Goal: Use online tool/utility: Utilize a website feature to perform a specific function

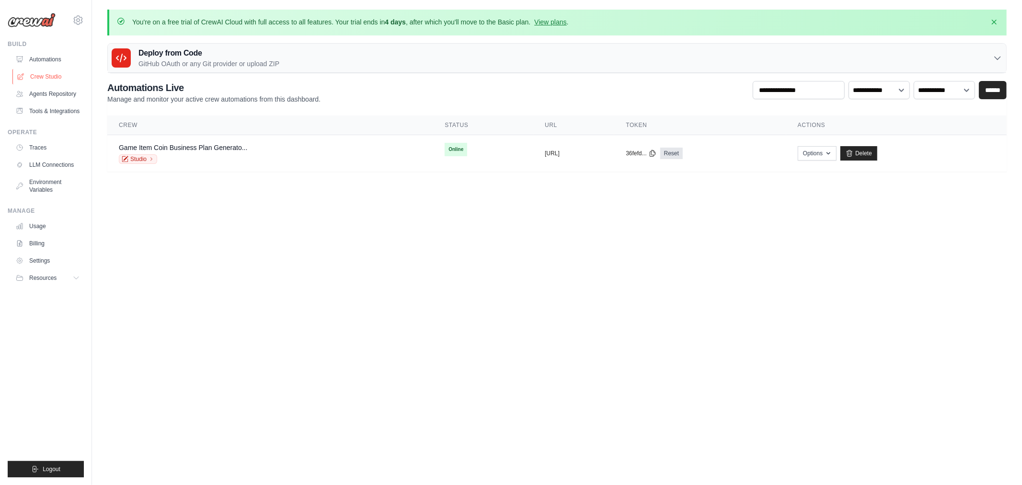
click at [32, 75] on link "Crew Studio" at bounding box center [48, 76] width 72 height 15
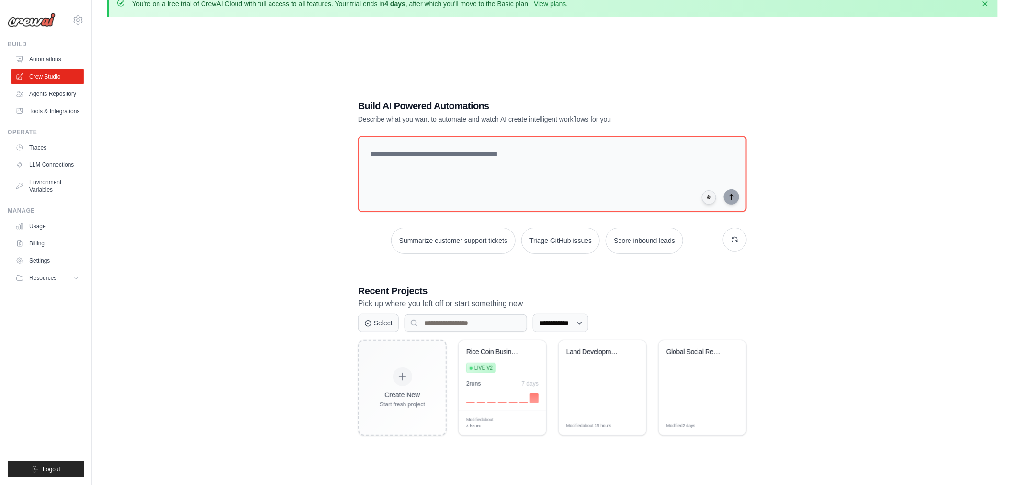
scroll to position [51, 0]
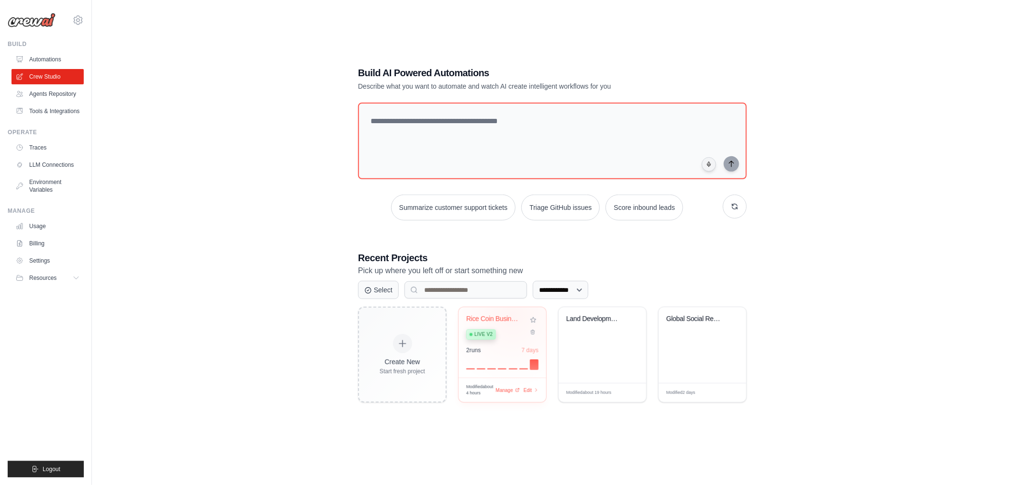
click at [513, 315] on div "Rice Coin Business Plan Generator" at bounding box center [495, 319] width 58 height 9
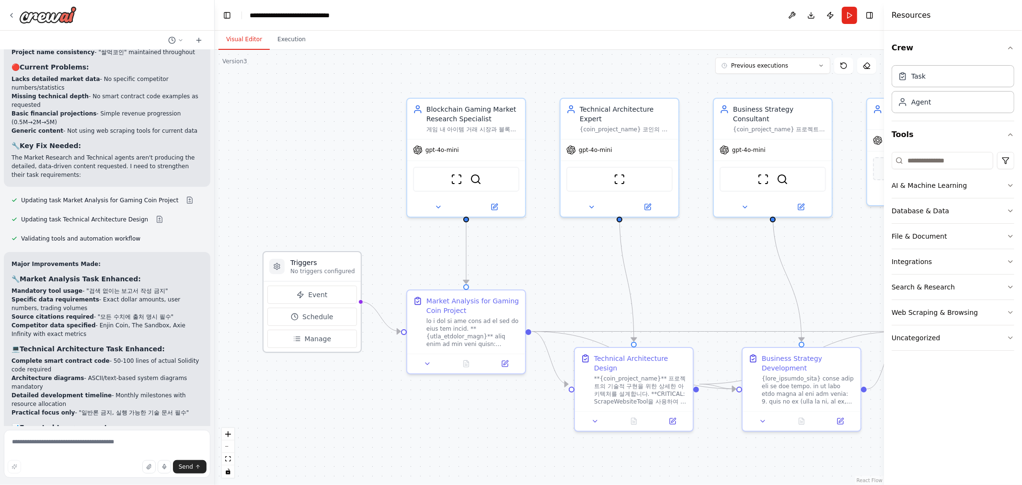
scroll to position [3833, 0]
click at [115, 444] on textarea at bounding box center [107, 454] width 206 height 48
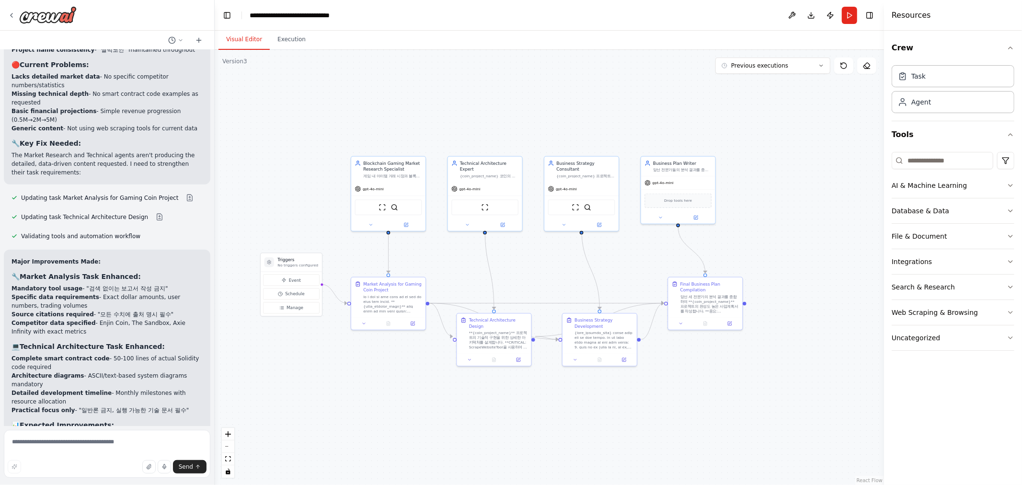
drag, startPoint x: 628, startPoint y: 268, endPoint x: 516, endPoint y: 250, distance: 114.0
click at [518, 250] on div ".deletable-edge-delete-btn { width: 20px; height: 20px; border: 0px solid #ffff…" at bounding box center [549, 267] width 669 height 435
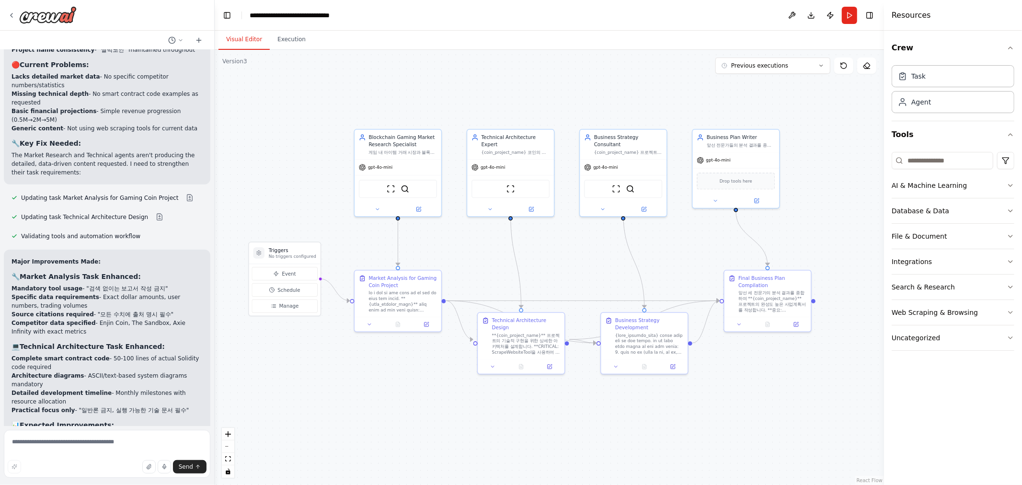
drag, startPoint x: 545, startPoint y: 256, endPoint x: 615, endPoint y: 233, distance: 74.4
click at [616, 233] on div ".deletable-edge-delete-btn { width: 20px; height: 20px; border: 0px solid #ffff…" at bounding box center [549, 267] width 669 height 435
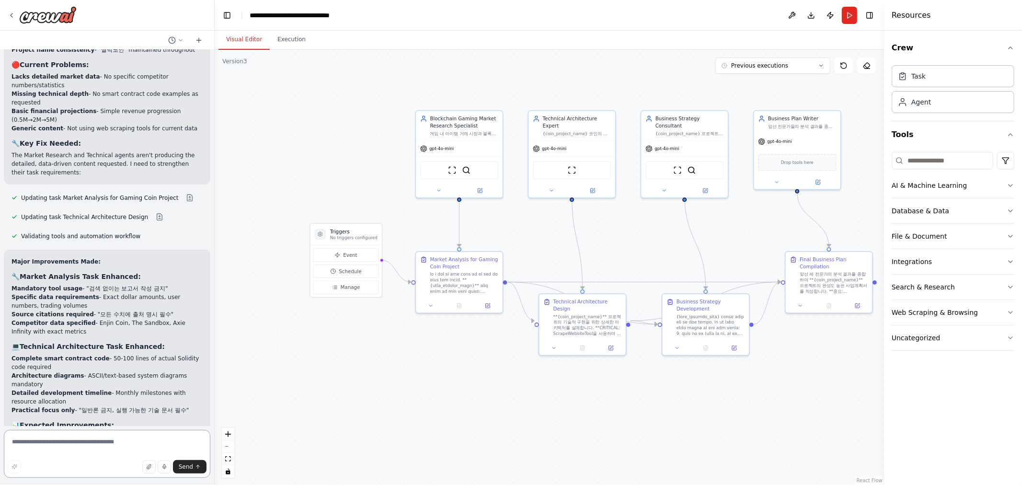
click at [137, 450] on textarea at bounding box center [107, 454] width 206 height 48
type textarea "*"
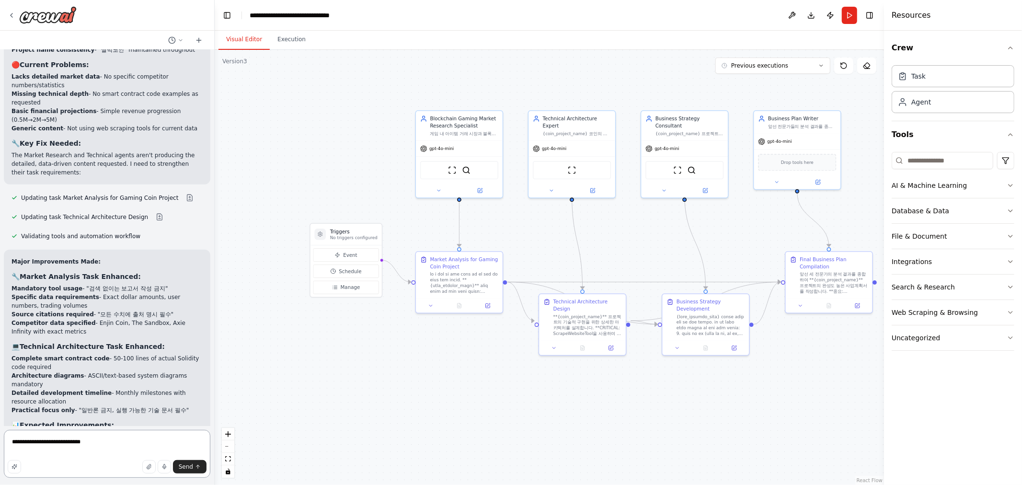
type textarea "**********"
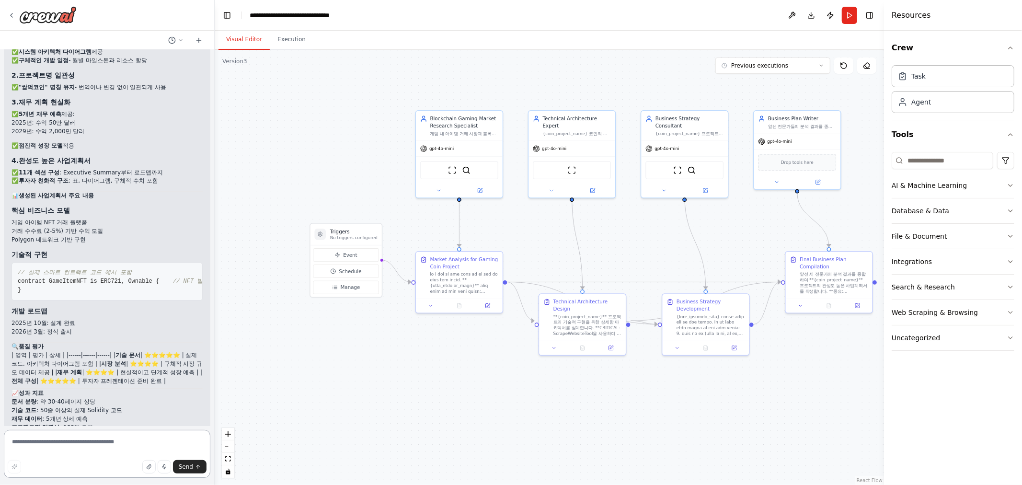
scroll to position [4475, 0]
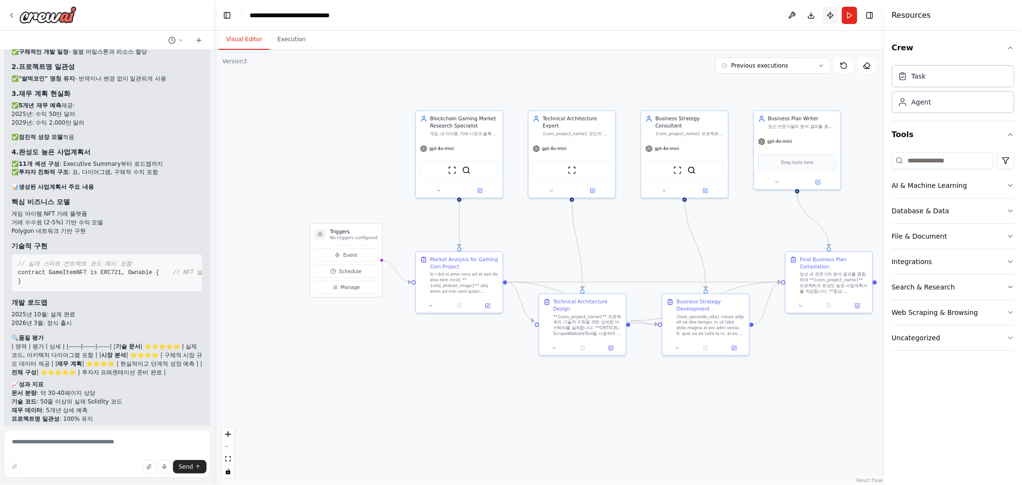
click at [830, 10] on button "Publish" at bounding box center [829, 15] width 15 height 17
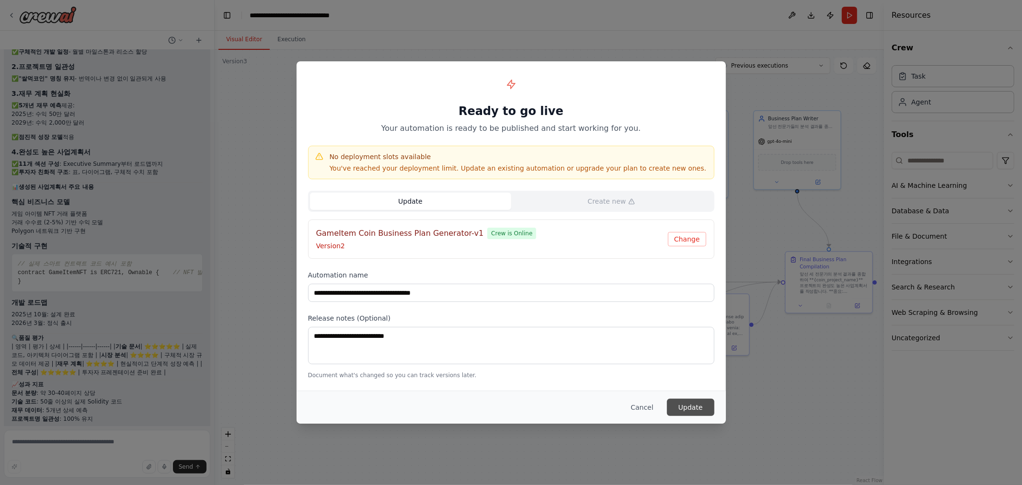
click at [693, 410] on button "Update" at bounding box center [690, 406] width 47 height 17
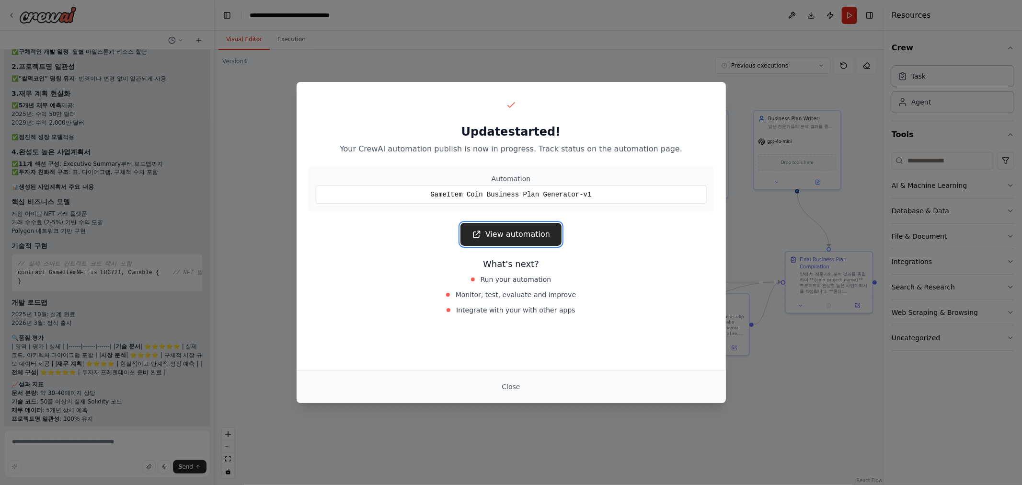
click at [530, 237] on link "View automation" at bounding box center [510, 234] width 101 height 23
click at [515, 389] on button "Close" at bounding box center [511, 386] width 34 height 17
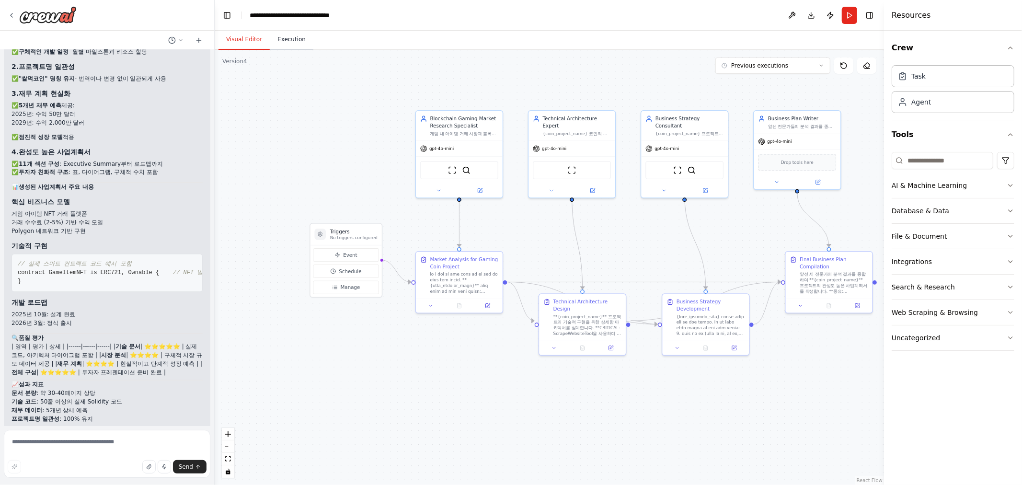
click at [290, 33] on button "Execution" at bounding box center [292, 40] width 44 height 20
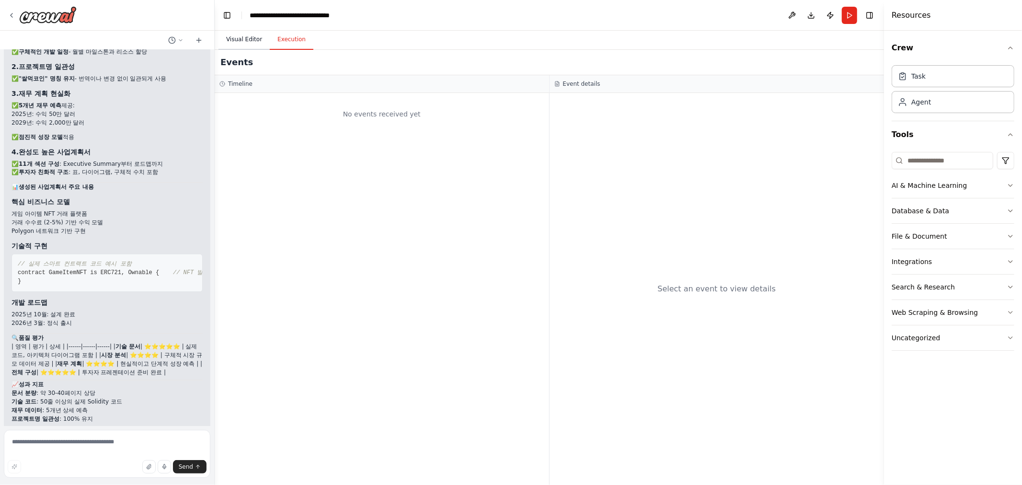
click at [241, 36] on button "Visual Editor" at bounding box center [243, 40] width 51 height 20
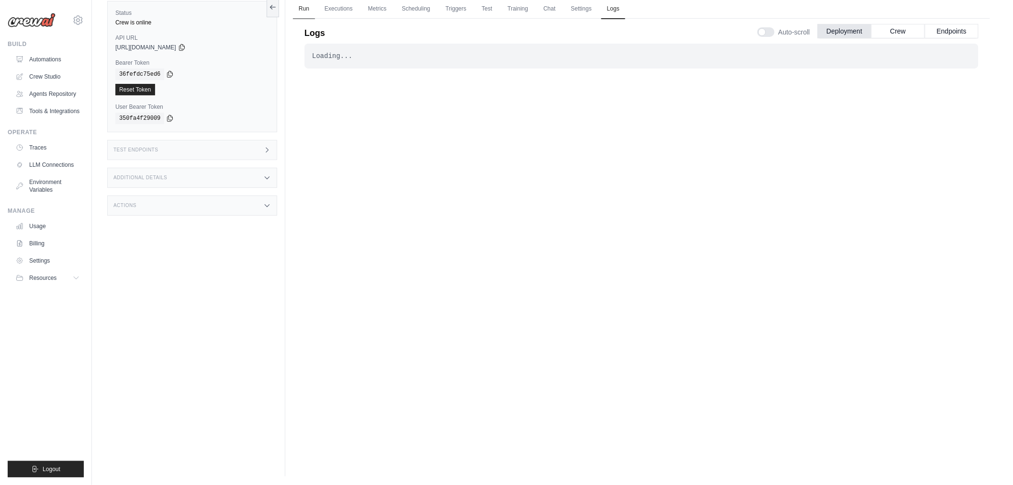
click at [303, 3] on link "Run" at bounding box center [304, 9] width 22 height 20
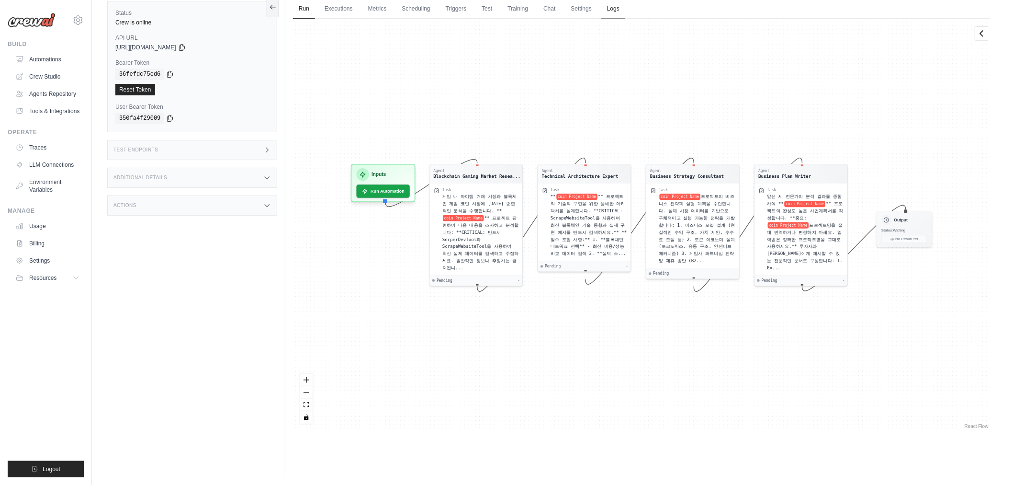
click at [626, 6] on link "Logs" at bounding box center [614, 9] width 24 height 20
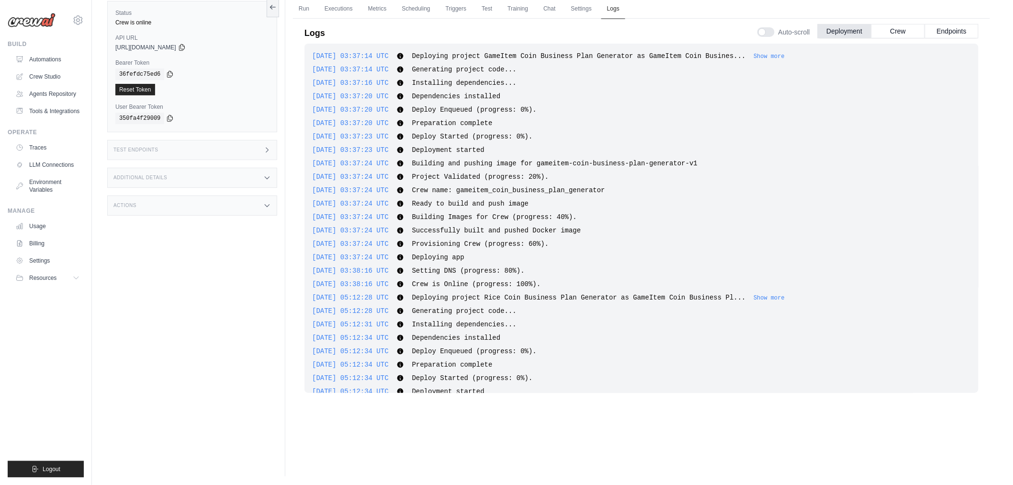
scroll to position [373, 0]
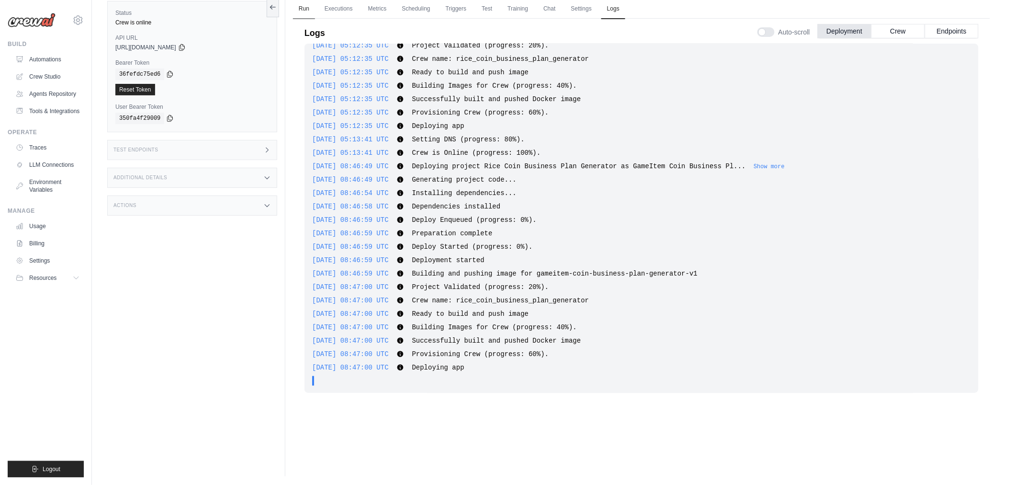
click at [304, 6] on link "Run" at bounding box center [304, 9] width 22 height 20
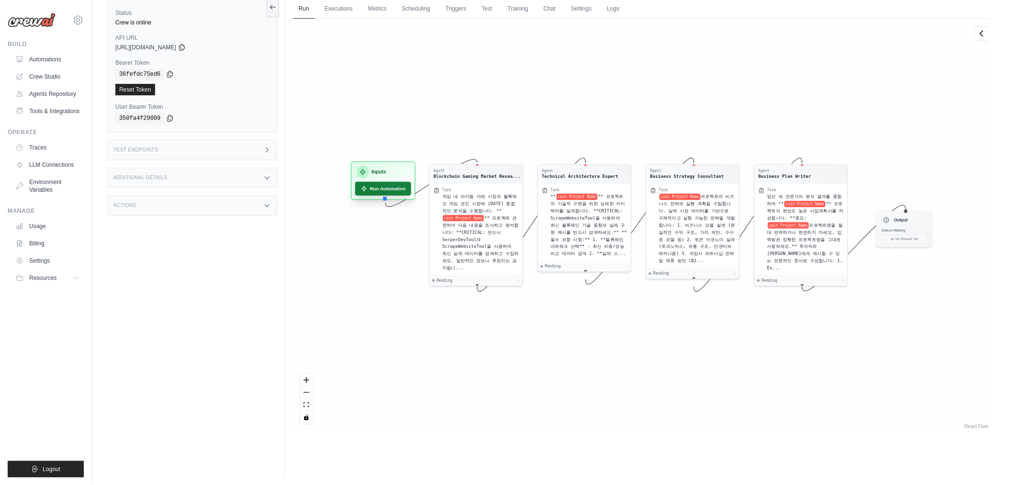
click at [366, 187] on icon at bounding box center [364, 188] width 7 height 7
click at [343, 3] on link "Executions" at bounding box center [339, 9] width 40 height 20
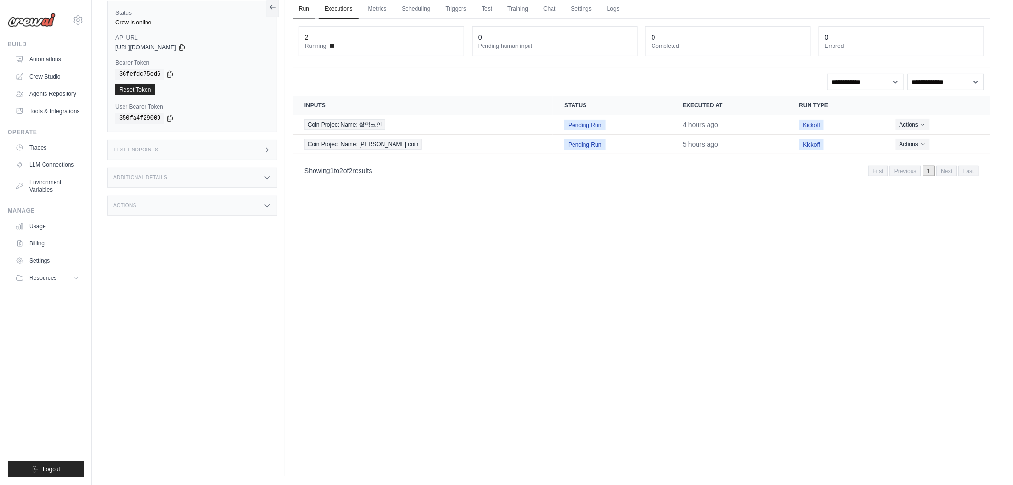
click at [301, 6] on link "Run" at bounding box center [304, 9] width 22 height 20
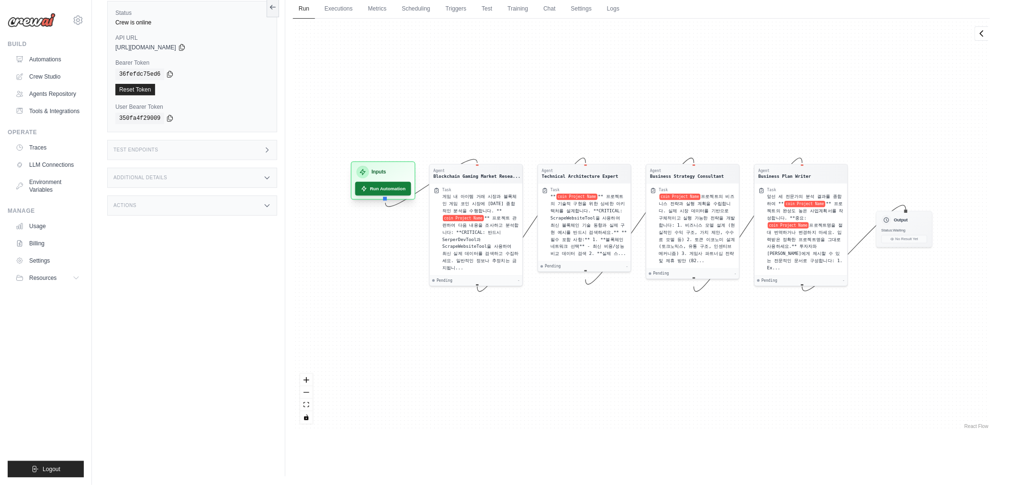
click at [375, 185] on button "Run Automation" at bounding box center [383, 189] width 56 height 14
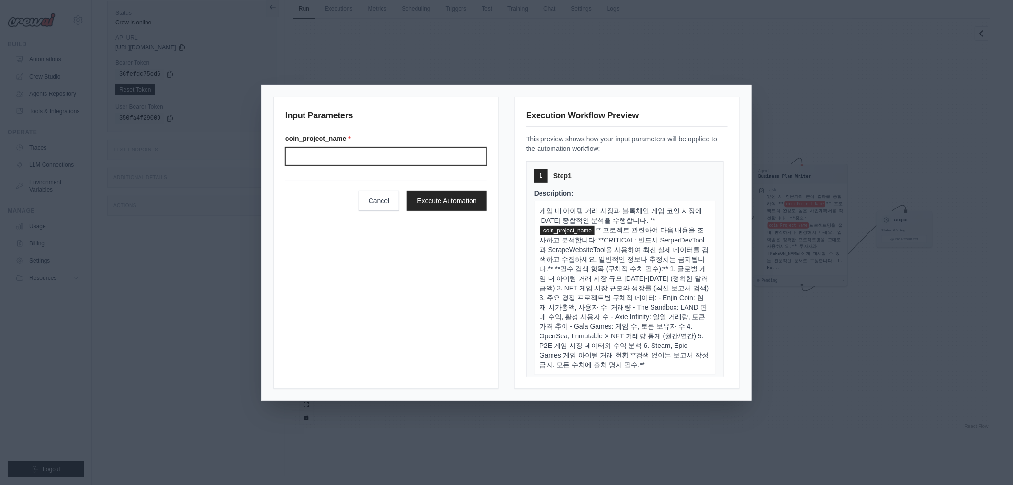
click at [364, 151] on input "Coin project name" at bounding box center [386, 156] width 202 height 18
type input "****"
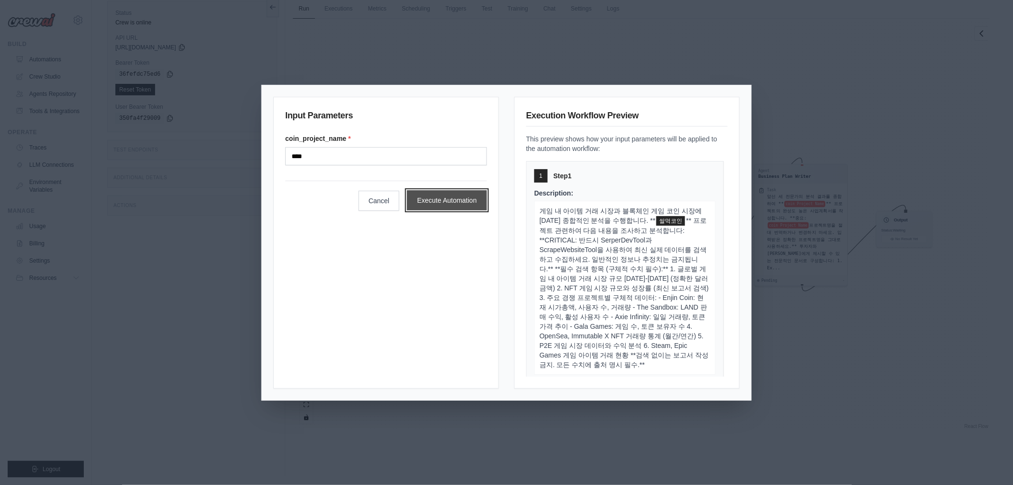
click at [422, 195] on button "Execute Automation" at bounding box center [447, 200] width 80 height 20
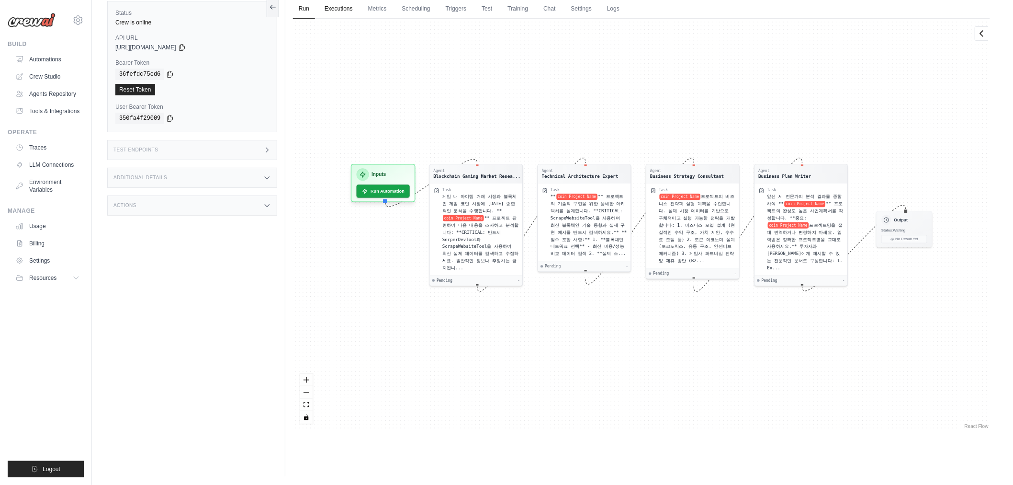
click at [346, 5] on link "Executions" at bounding box center [339, 9] width 40 height 20
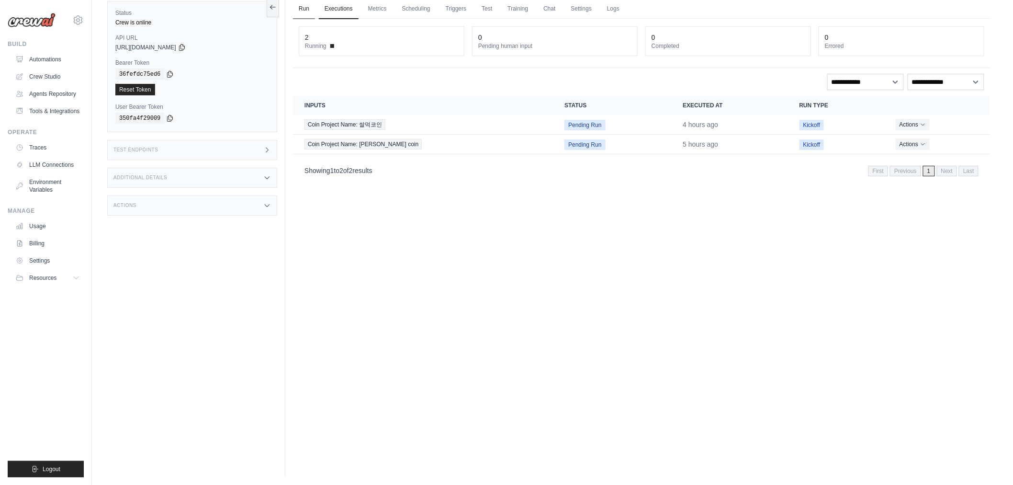
click at [305, 6] on link "Run" at bounding box center [304, 9] width 22 height 20
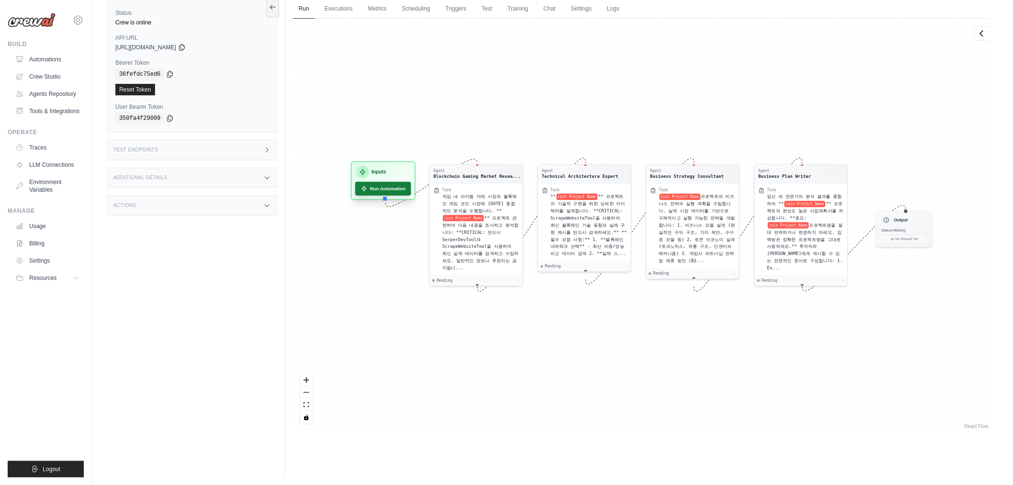
click at [387, 182] on button "Run Automation" at bounding box center [383, 189] width 56 height 14
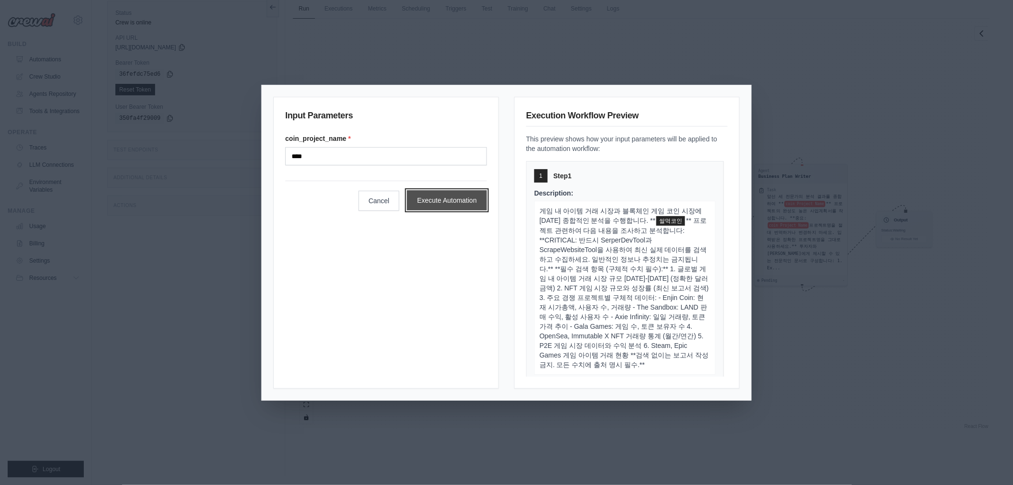
click at [434, 197] on button "Execute Automation" at bounding box center [447, 200] width 80 height 20
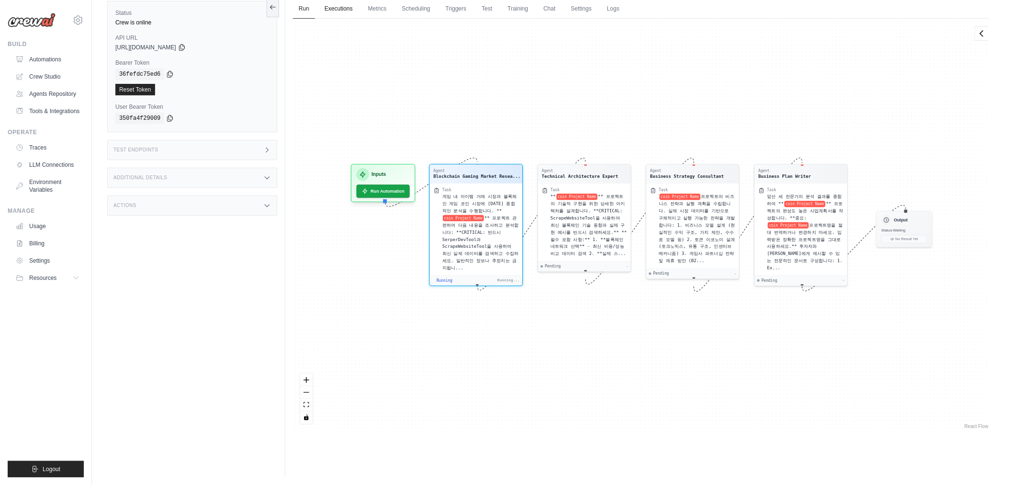
click at [342, 9] on link "Executions" at bounding box center [339, 9] width 40 height 20
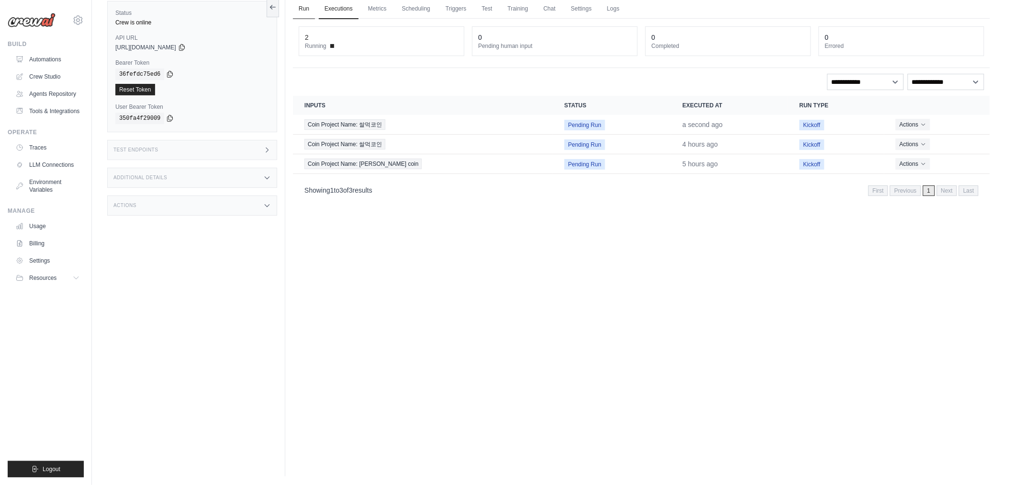
click at [303, 9] on link "Run" at bounding box center [304, 9] width 22 height 20
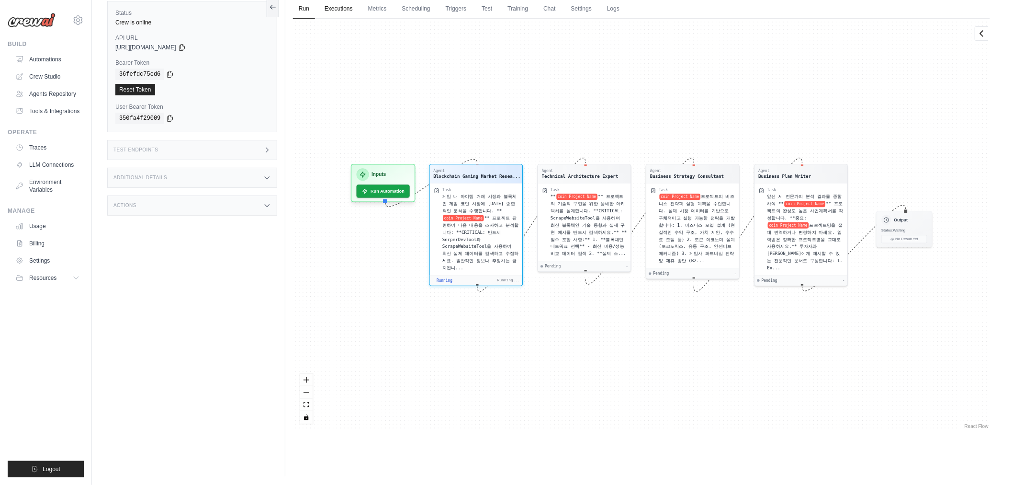
click at [338, 5] on link "Executions" at bounding box center [339, 9] width 40 height 20
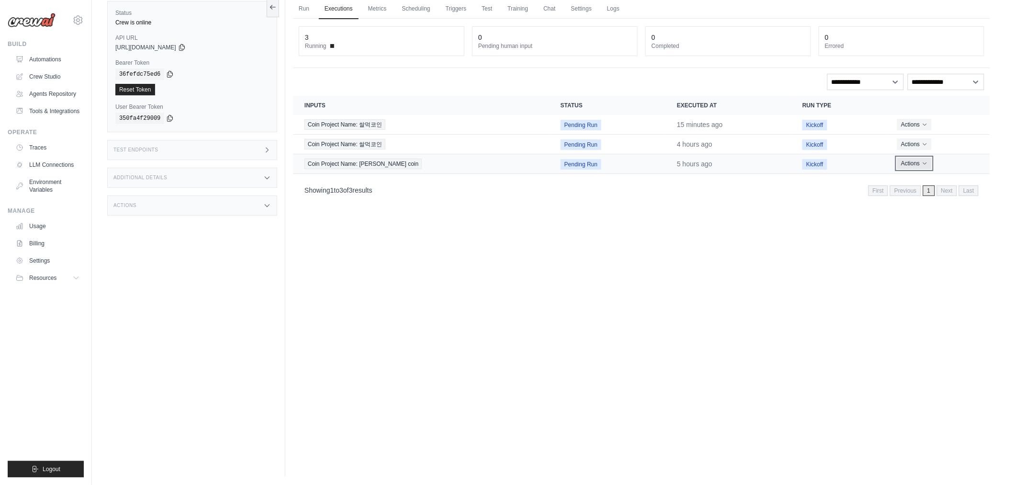
click at [909, 165] on button "Actions" at bounding box center [915, 163] width 34 height 11
click at [925, 192] on button "Delete" at bounding box center [948, 195] width 61 height 15
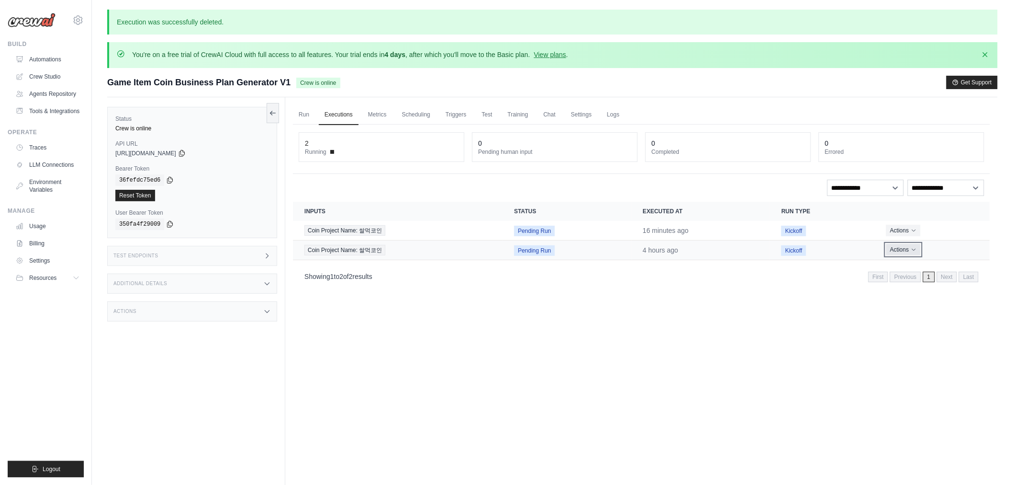
click at [897, 250] on button "Actions" at bounding box center [904, 249] width 34 height 11
click at [918, 284] on button "Delete" at bounding box center [948, 281] width 61 height 15
click at [306, 116] on link "Run" at bounding box center [304, 115] width 22 height 20
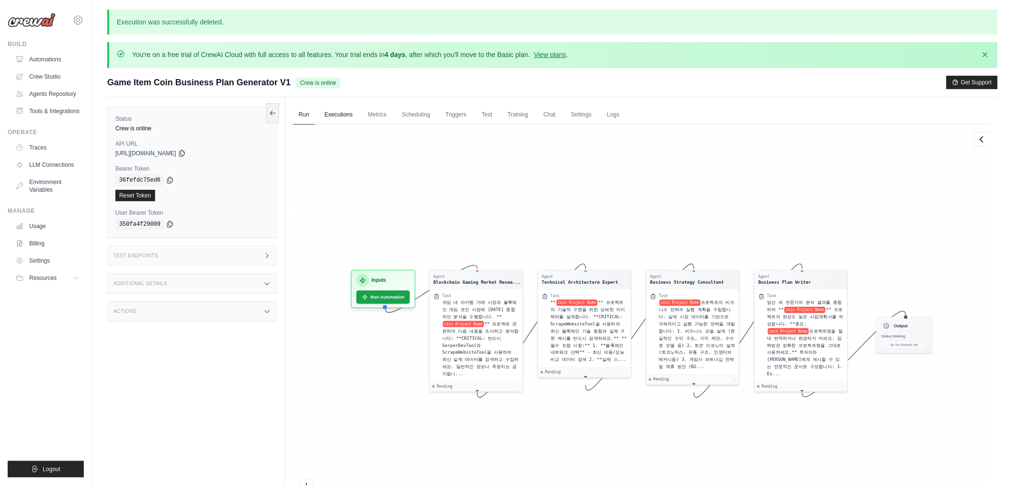
click at [346, 107] on link "Executions" at bounding box center [339, 115] width 40 height 20
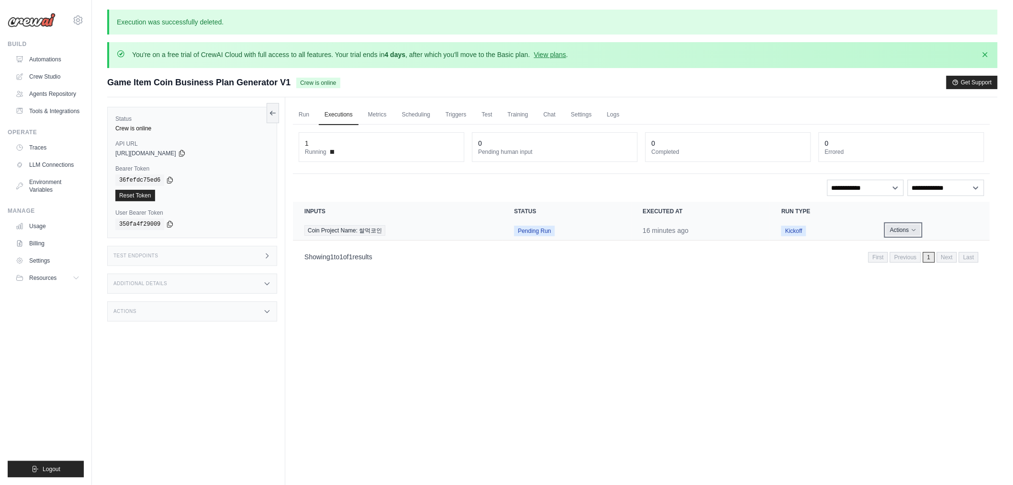
drag, startPoint x: 897, startPoint y: 232, endPoint x: 901, endPoint y: 239, distance: 8.2
click at [897, 232] on button "Actions" at bounding box center [904, 229] width 34 height 11
click at [918, 260] on button "Delete" at bounding box center [948, 262] width 61 height 15
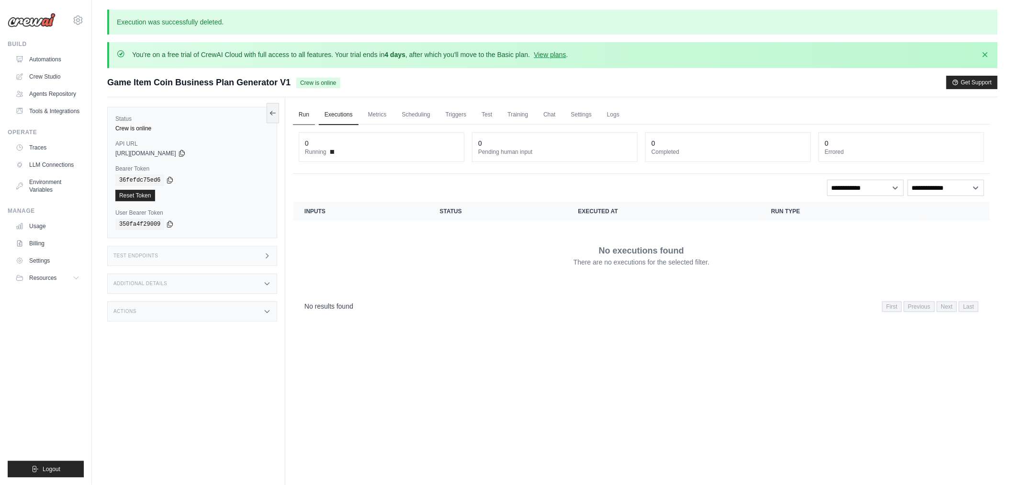
click at [308, 115] on link "Run" at bounding box center [304, 115] width 22 height 20
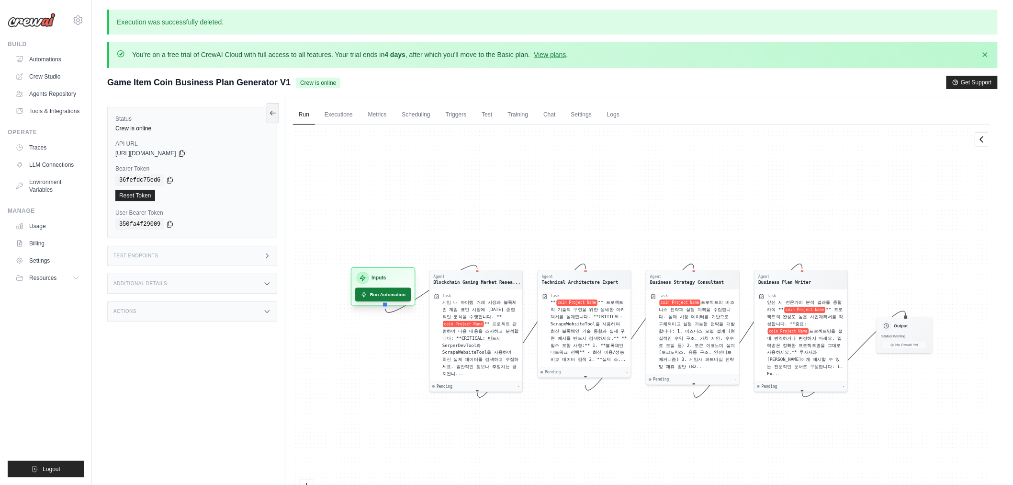
click at [399, 300] on div "Inputs Run Automation" at bounding box center [383, 286] width 65 height 38
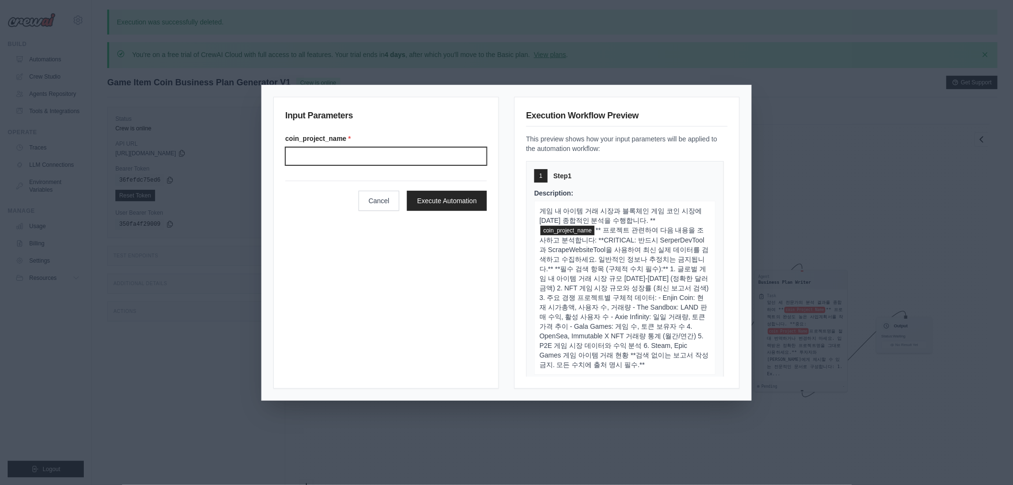
click at [396, 150] on input "Coin project name" at bounding box center [386, 156] width 202 height 18
type input "****"
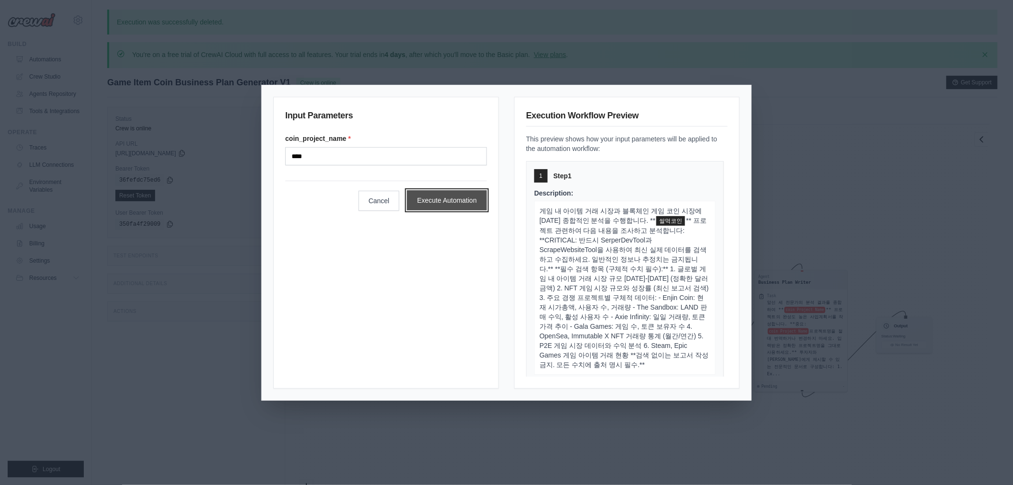
click at [432, 201] on button "Execute Automation" at bounding box center [447, 200] width 80 height 20
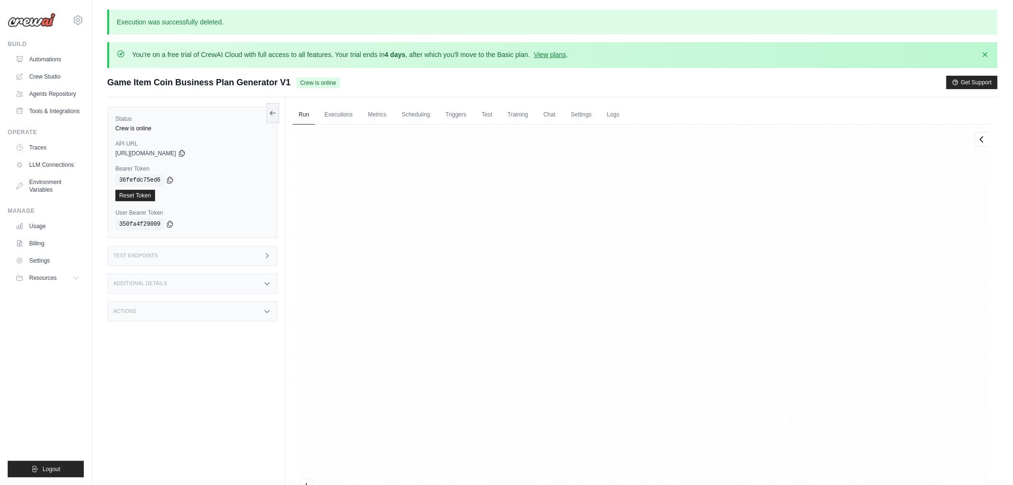
scroll to position [18446, 0]
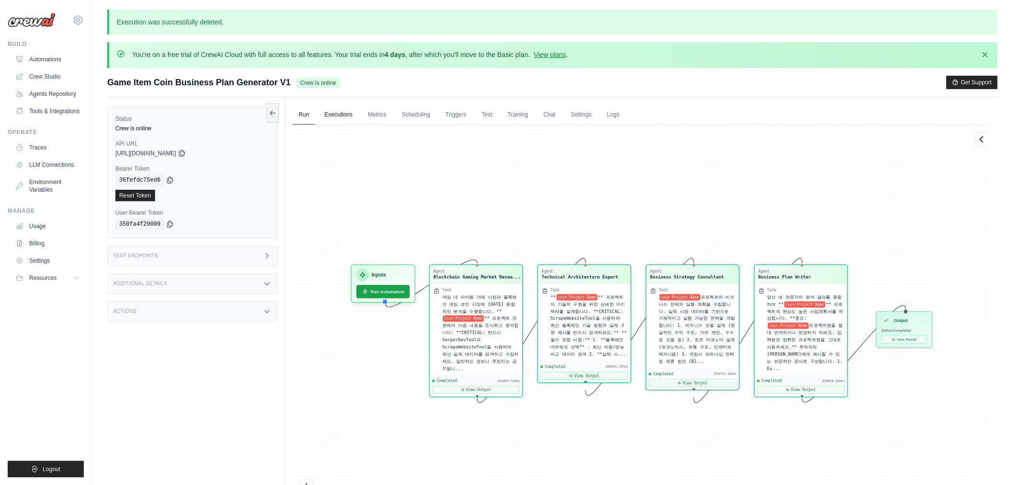
click at [344, 110] on link "Executions" at bounding box center [339, 115] width 40 height 20
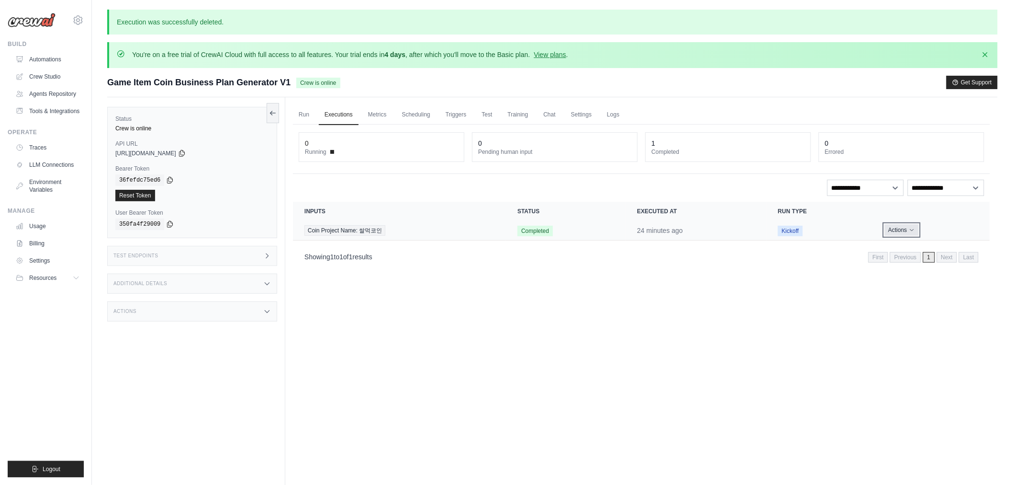
click at [913, 228] on icon "Actions for execution" at bounding box center [913, 230] width 6 height 6
click at [922, 243] on link "View Details" at bounding box center [948, 247] width 61 height 15
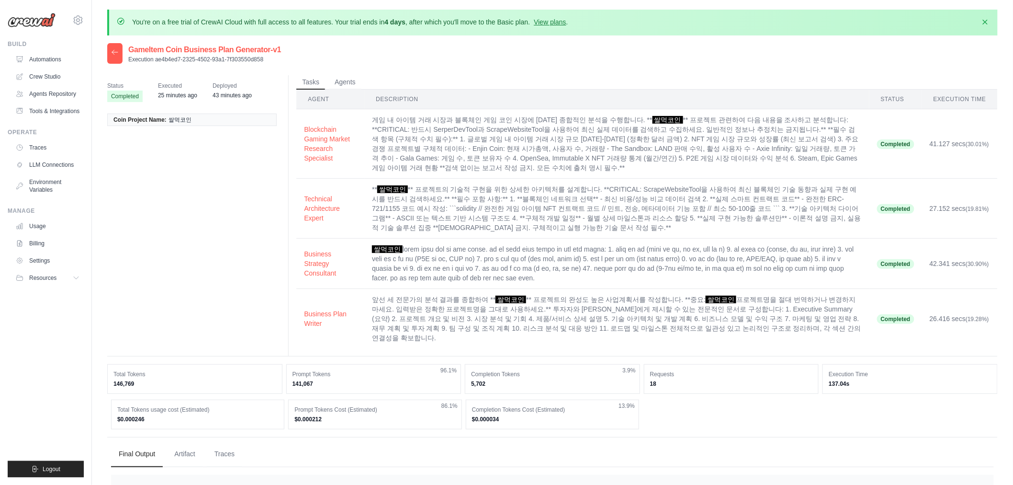
drag, startPoint x: 581, startPoint y: 434, endPoint x: 480, endPoint y: 230, distance: 227.7
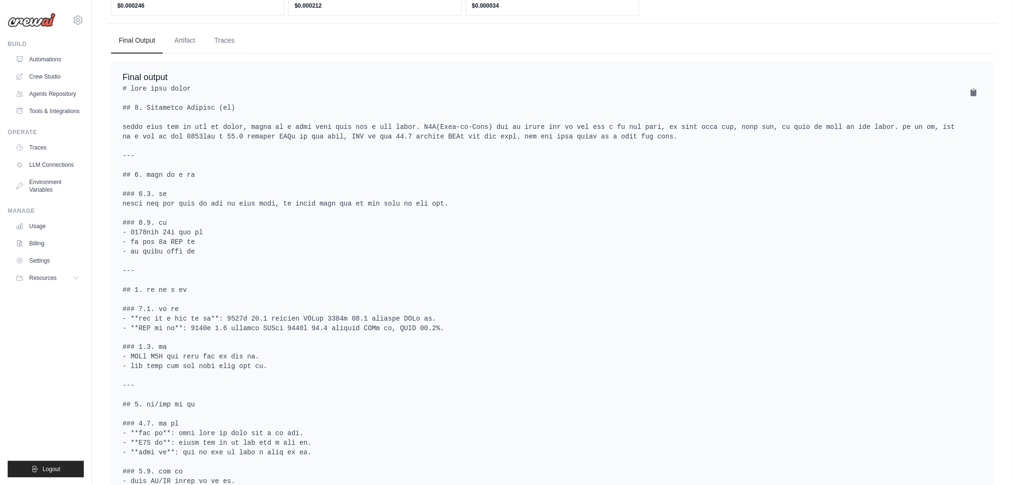
scroll to position [425, 0]
